Goal: Information Seeking & Learning: Compare options

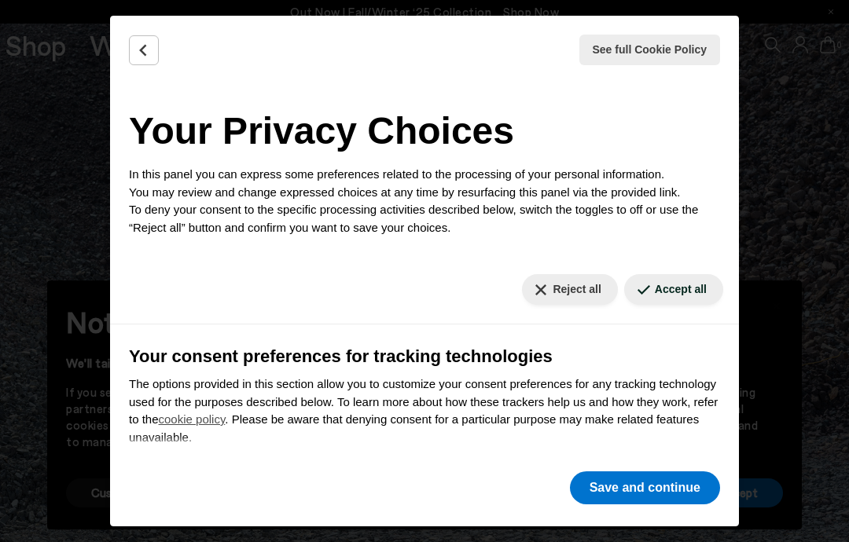
click at [675, 58] on button "See full Cookie Policy" at bounding box center [649, 50] width 141 height 31
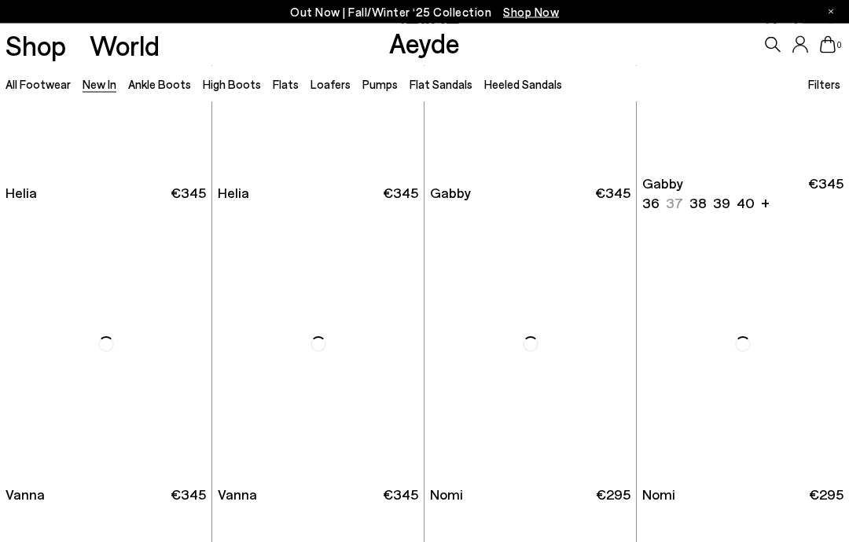
scroll to position [10439, 0]
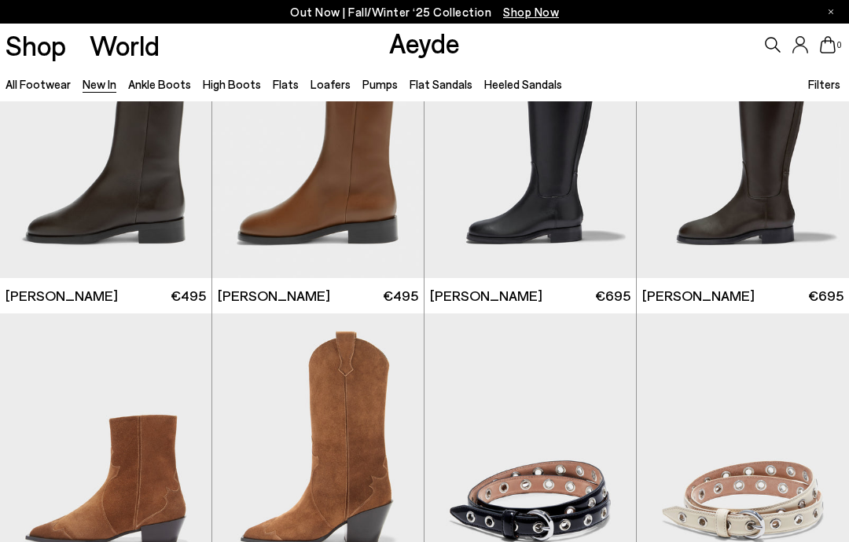
scroll to position [5211, 0]
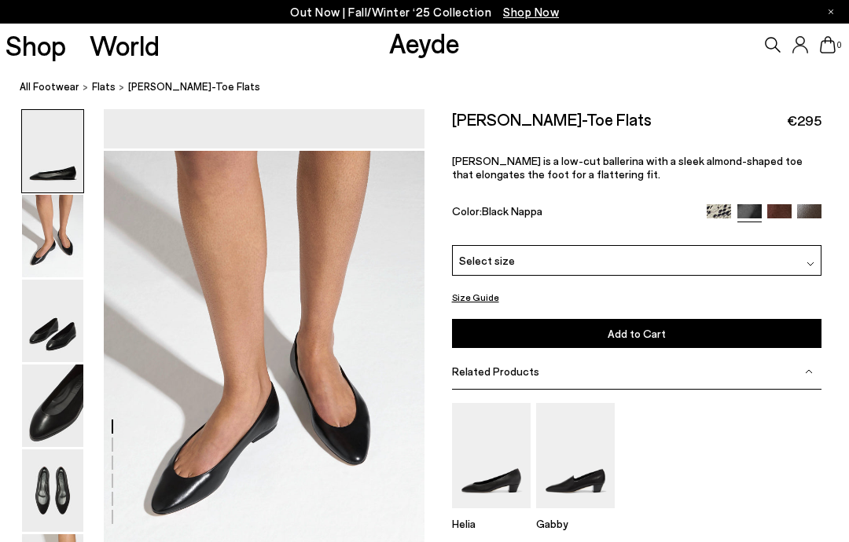
scroll to position [431, 0]
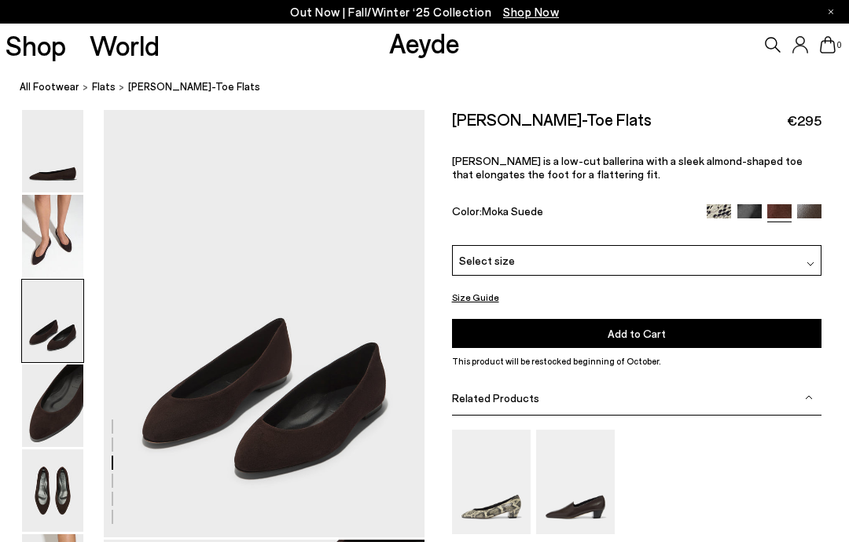
scroll to position [860, 0]
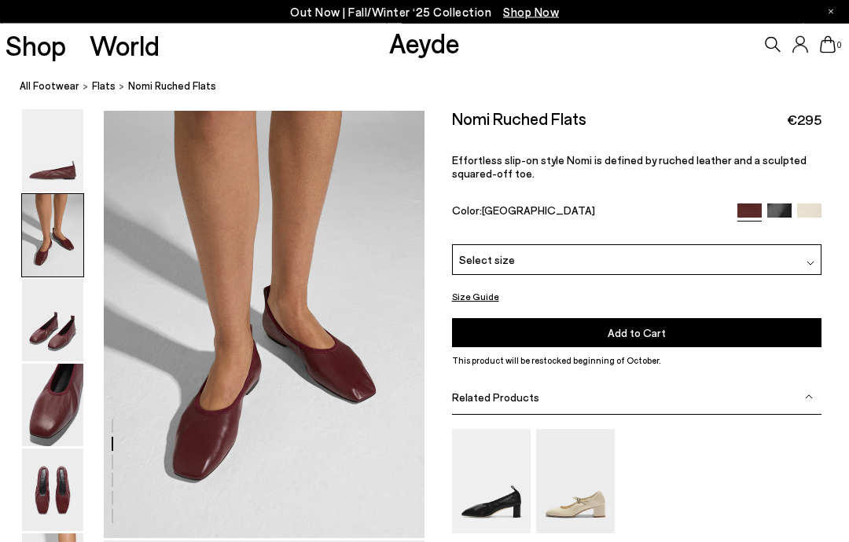
scroll to position [431, 0]
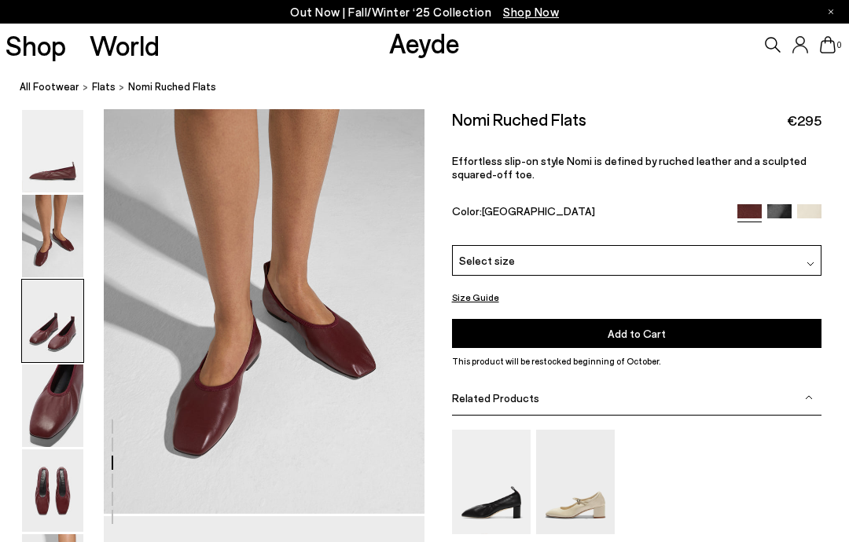
click at [42, 209] on img at bounding box center [52, 236] width 61 height 83
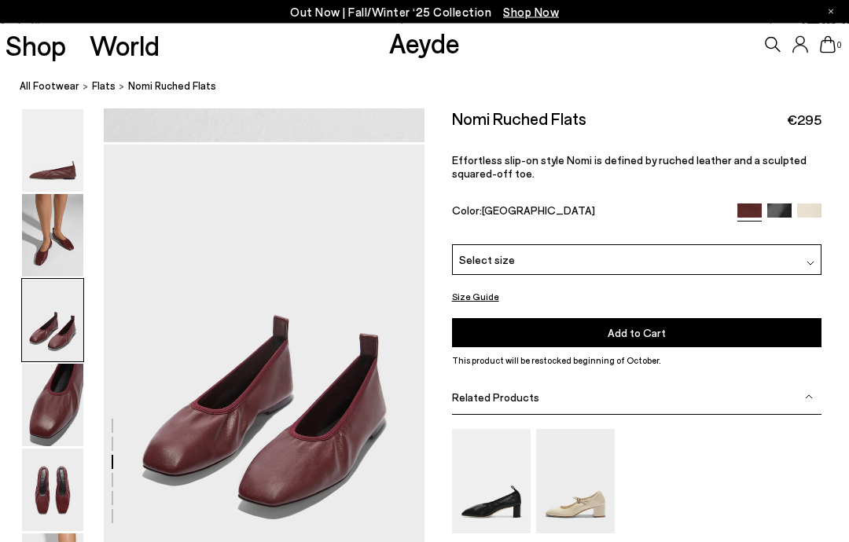
scroll to position [860, 0]
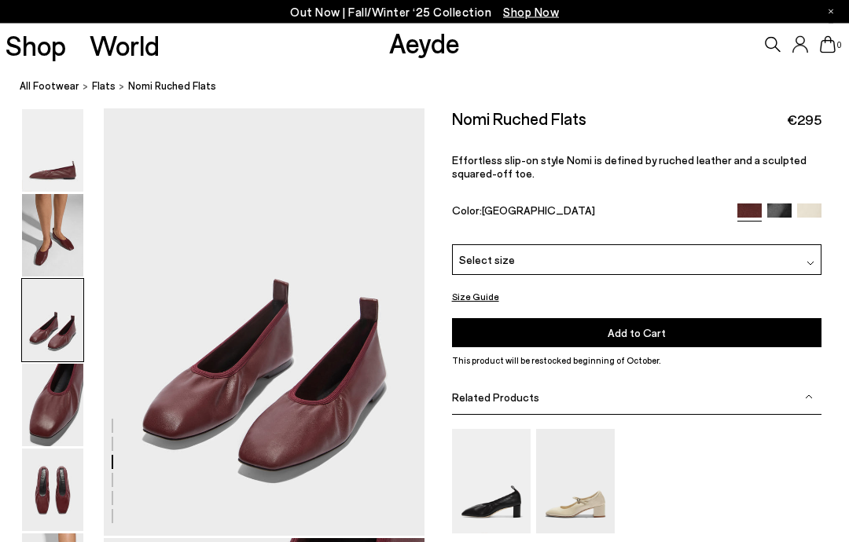
click at [41, 370] on img at bounding box center [52, 406] width 61 height 83
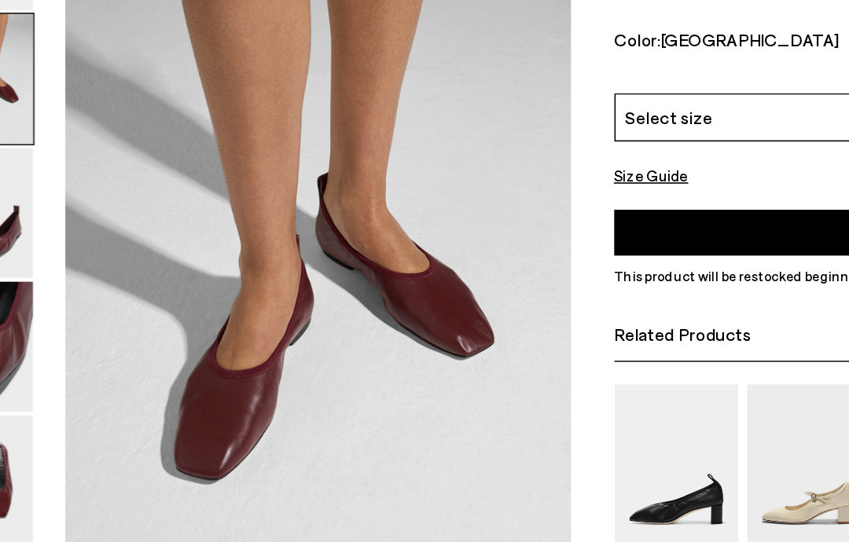
scroll to position [423, 0]
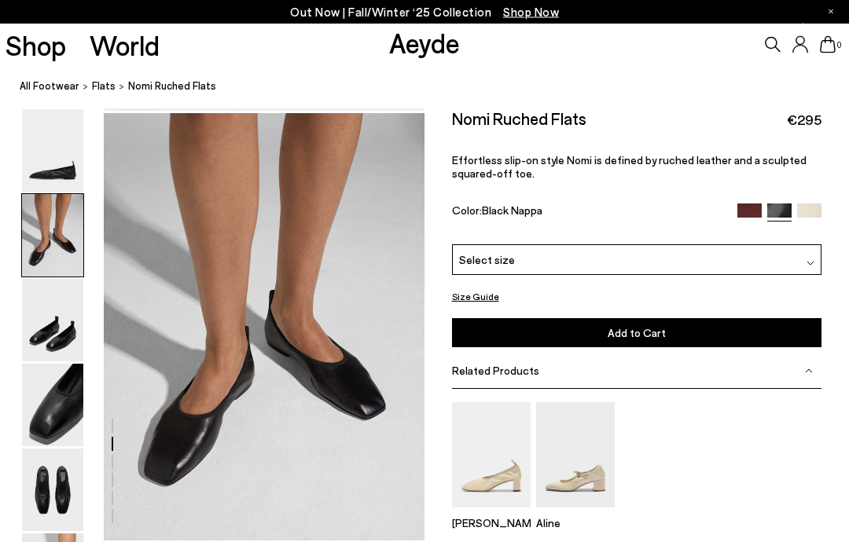
scroll to position [860, 0]
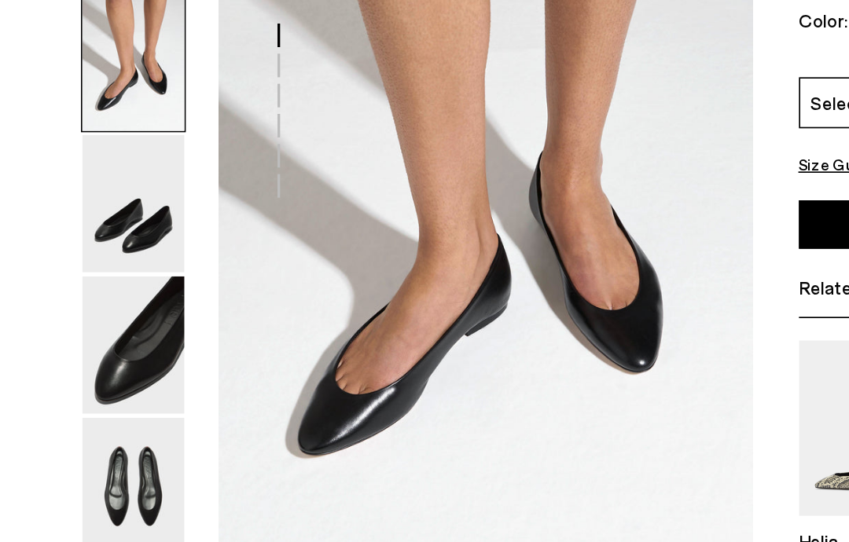
scroll to position [438, 0]
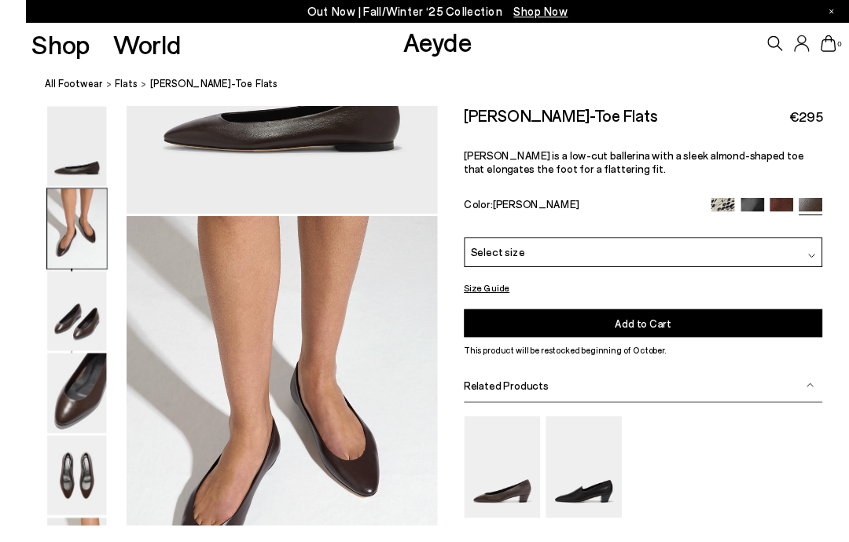
scroll to position [424, 0]
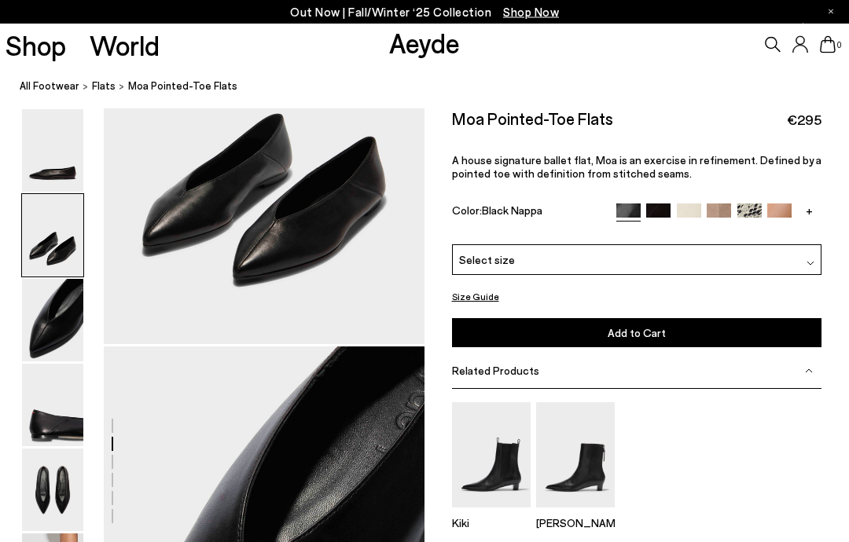
scroll to position [860, 0]
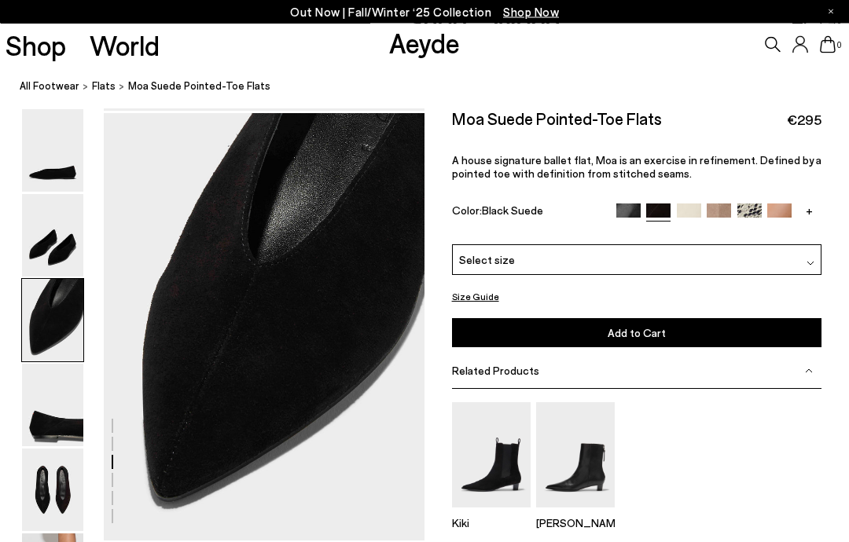
scroll to position [860, 0]
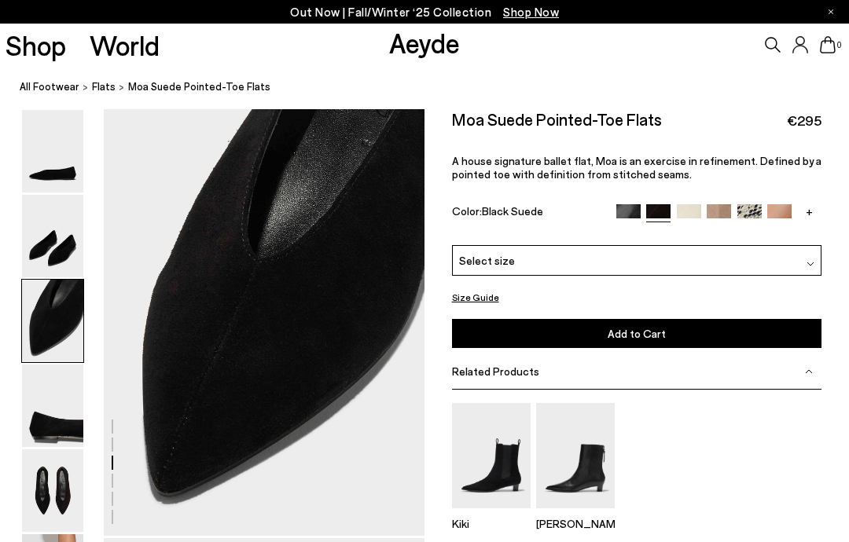
click at [748, 209] on img at bounding box center [749, 216] width 24 height 24
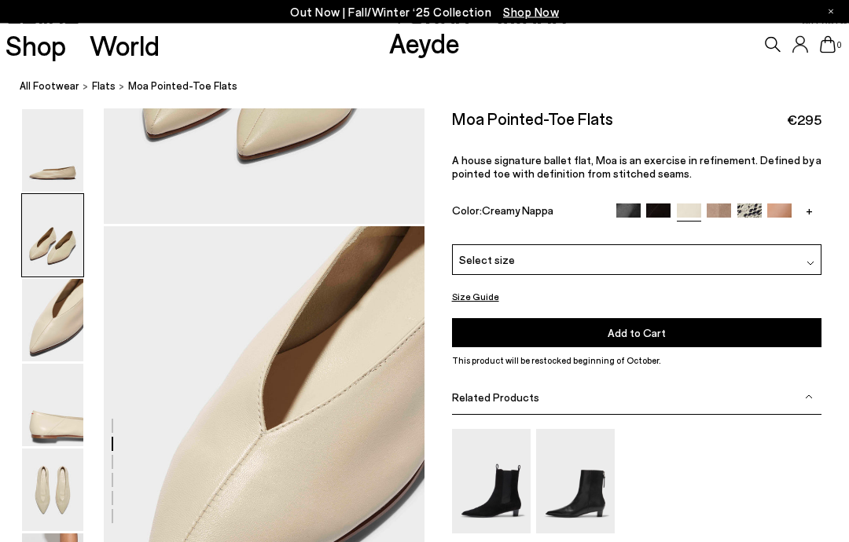
scroll to position [740, 0]
